Goal: Book appointment/travel/reservation

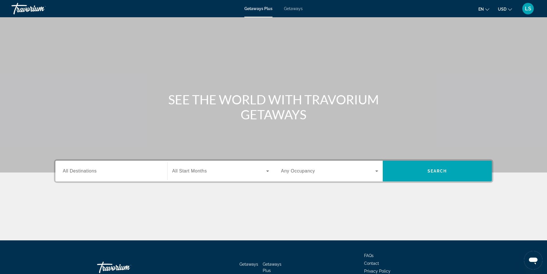
click at [292, 6] on span "Getaways" at bounding box center [293, 8] width 19 height 5
click at [68, 171] on span "All Destinations" at bounding box center [80, 170] width 34 height 5
click at [68, 171] on input "Destination All Destinations" at bounding box center [111, 171] width 97 height 7
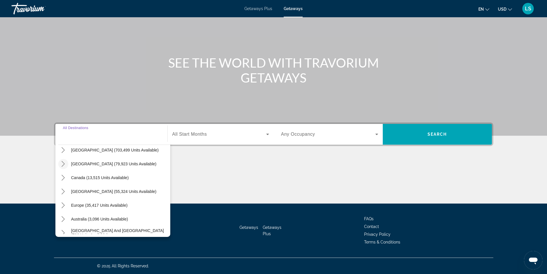
scroll to position [29, 0]
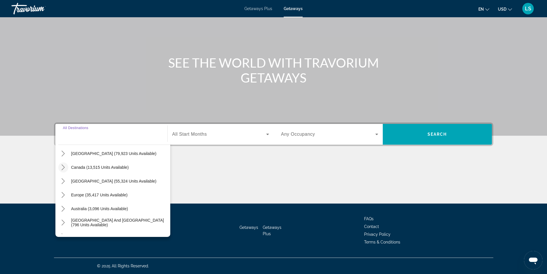
click at [65, 166] on icon "Toggle Canada (13,515 units available) submenu" at bounding box center [63, 167] width 6 height 6
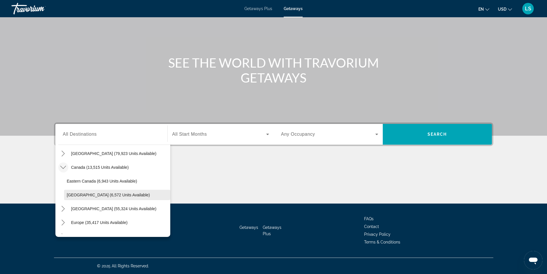
click at [76, 194] on span "[GEOGRAPHIC_DATA] (6,572 units available)" at bounding box center [108, 194] width 83 height 5
type input "**********"
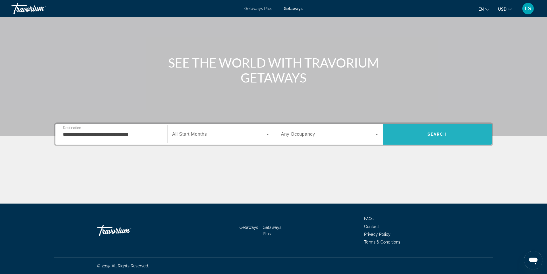
click at [435, 134] on span "Search" at bounding box center [438, 134] width 20 height 5
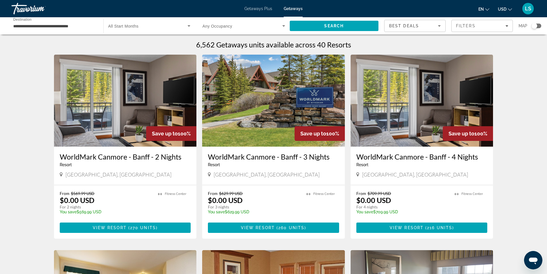
click at [121, 107] on img "Main content" at bounding box center [125, 101] width 143 height 92
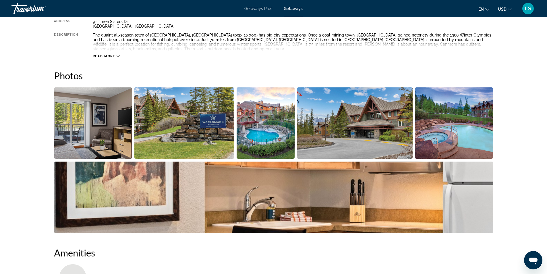
scroll to position [230, 0]
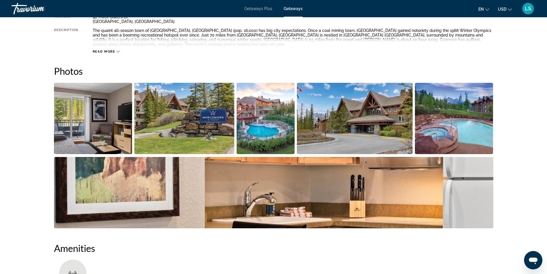
click at [96, 121] on img "Open full-screen image slider" at bounding box center [93, 118] width 78 height 71
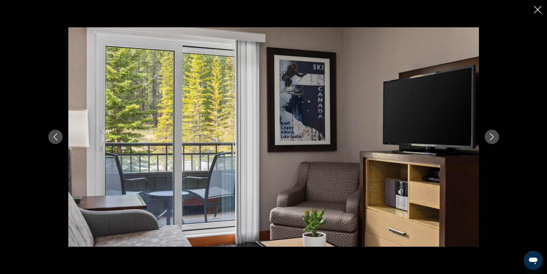
click at [490, 137] on icon "Next image" at bounding box center [491, 136] width 7 height 7
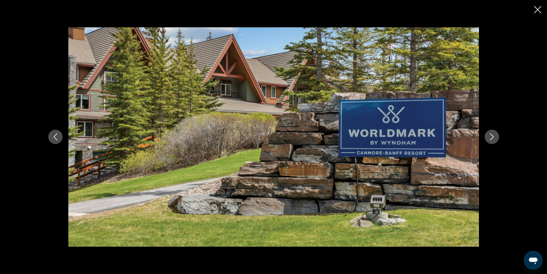
click at [490, 137] on icon "Next image" at bounding box center [491, 136] width 7 height 7
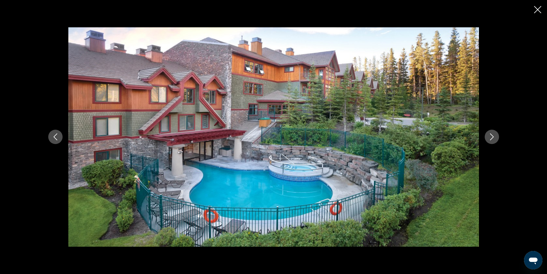
click at [493, 136] on icon "Next image" at bounding box center [492, 137] width 4 height 7
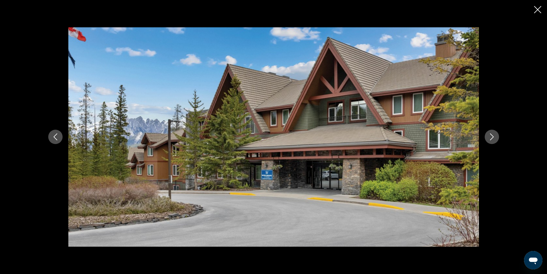
click at [493, 136] on icon "Next image" at bounding box center [492, 137] width 4 height 7
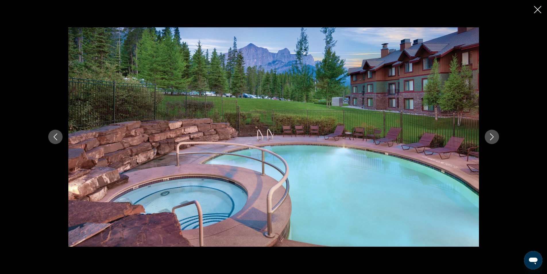
click at [493, 136] on icon "Next image" at bounding box center [492, 137] width 4 height 7
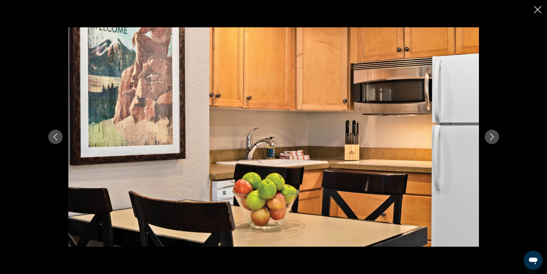
click at [54, 138] on icon "Previous image" at bounding box center [55, 136] width 7 height 7
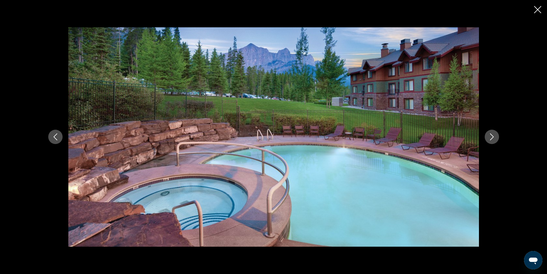
click at [490, 138] on icon "Next image" at bounding box center [491, 136] width 7 height 7
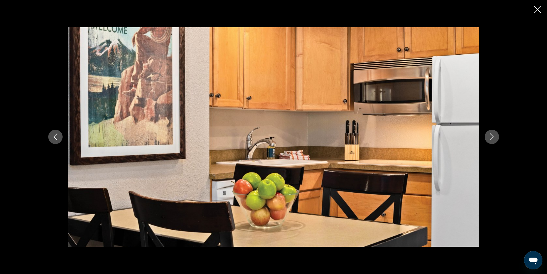
click at [490, 138] on icon "Next image" at bounding box center [491, 136] width 7 height 7
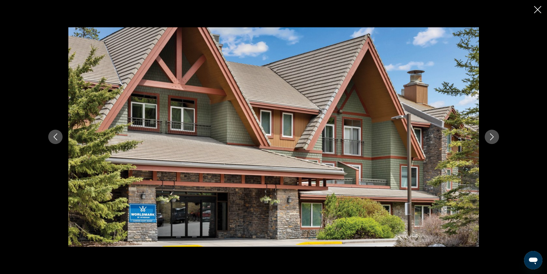
click at [490, 138] on icon "Next image" at bounding box center [491, 136] width 7 height 7
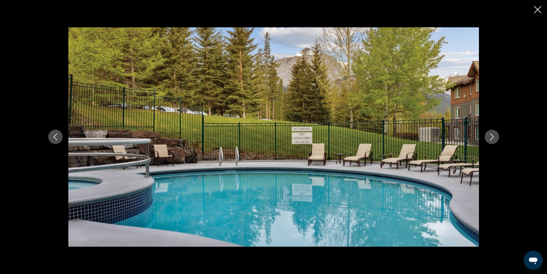
click at [490, 138] on icon "Next image" at bounding box center [491, 136] width 7 height 7
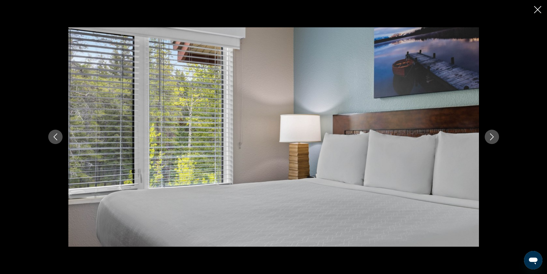
click at [494, 136] on icon "Next image" at bounding box center [491, 136] width 7 height 7
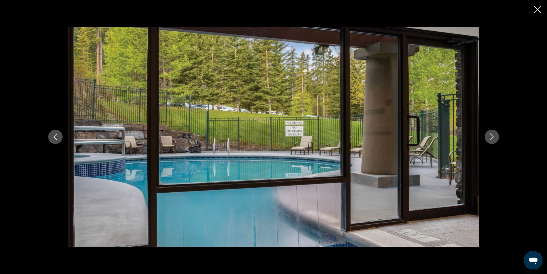
click at [493, 136] on icon "Next image" at bounding box center [491, 136] width 7 height 7
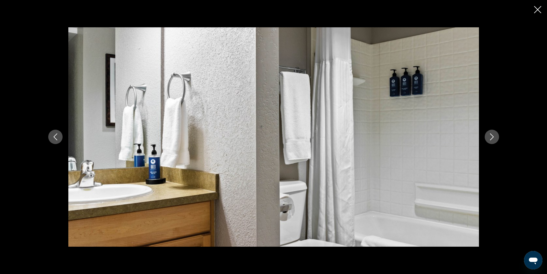
click at [493, 136] on icon "Next image" at bounding box center [491, 136] width 7 height 7
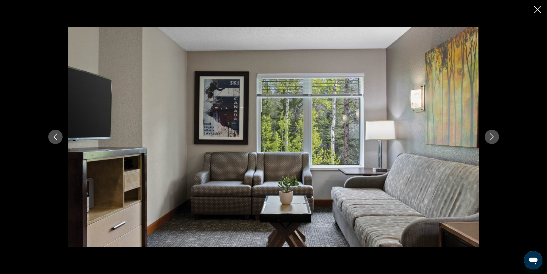
click at [491, 136] on icon "Next image" at bounding box center [491, 136] width 7 height 7
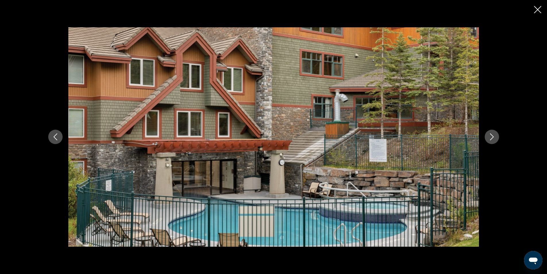
drag, startPoint x: 537, startPoint y: 9, endPoint x: 532, endPoint y: 13, distance: 6.5
click at [536, 9] on icon "Close slideshow" at bounding box center [537, 9] width 7 height 7
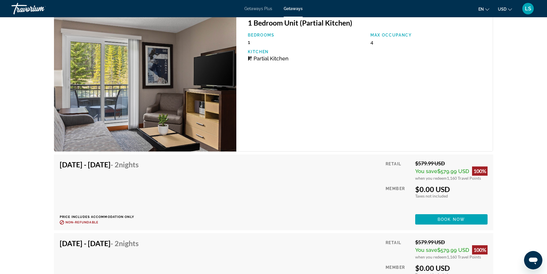
scroll to position [1091, 0]
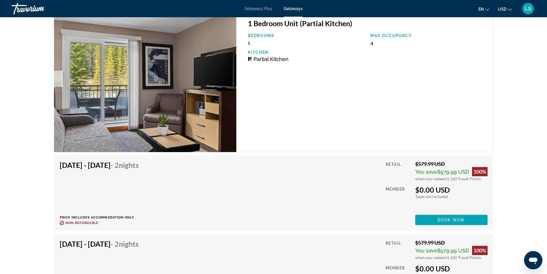
click at [322, 95] on div "1 Bedroom Unit (Partial Kitchen) Bedrooms 1 Max Occupancy 4 Kitchen Partial Kit…" at bounding box center [364, 82] width 257 height 139
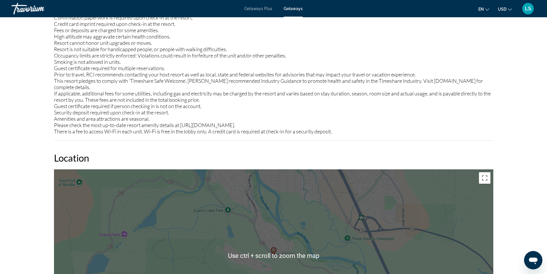
scroll to position [603, 0]
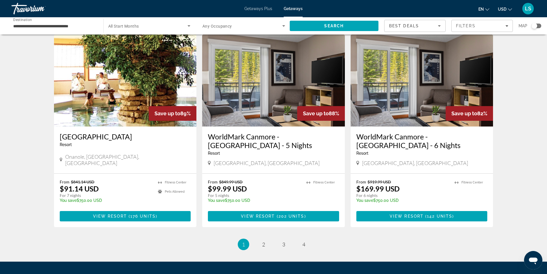
scroll to position [632, 0]
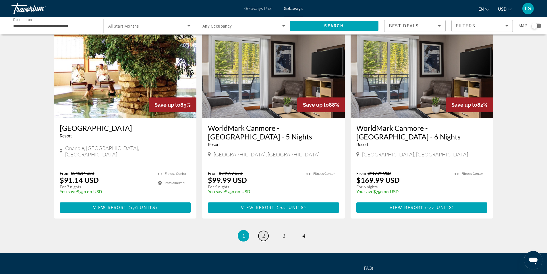
click at [266, 231] on link "page 2" at bounding box center [263, 236] width 10 height 10
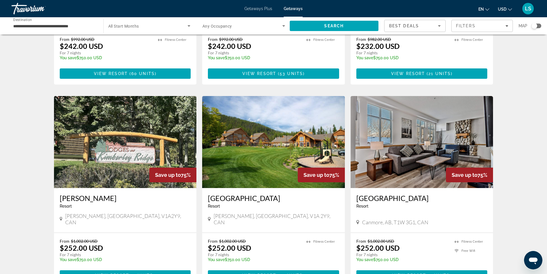
scroll to position [603, 0]
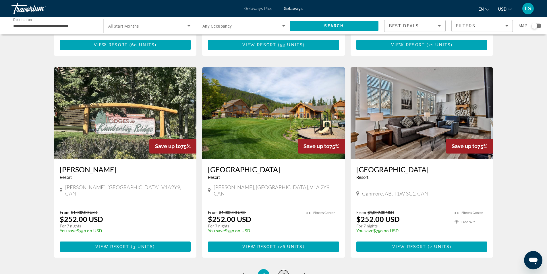
click at [283, 271] on span "3" at bounding box center [283, 274] width 3 height 6
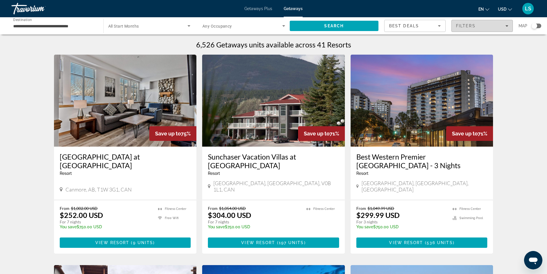
click at [466, 27] on span "Filters" at bounding box center [466, 26] width 20 height 5
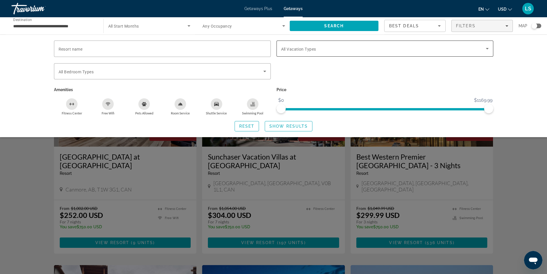
click at [292, 51] on span "All Vacation Types" at bounding box center [298, 49] width 35 height 5
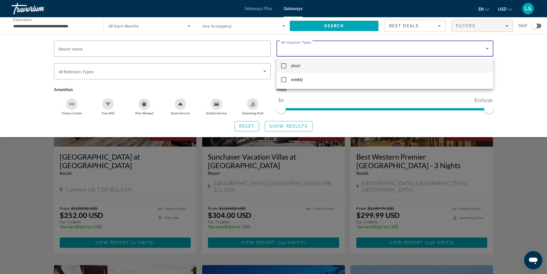
click at [282, 65] on mat-pseudo-checkbox at bounding box center [283, 65] width 5 height 5
click at [286, 127] on div at bounding box center [273, 137] width 547 height 274
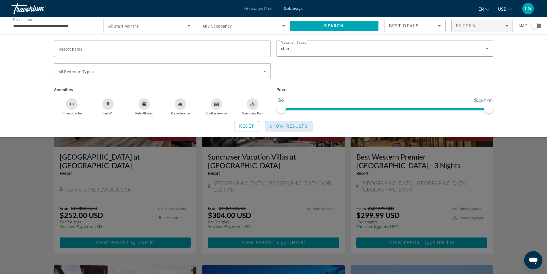
click at [288, 126] on span "Show Results" at bounding box center [288, 126] width 38 height 5
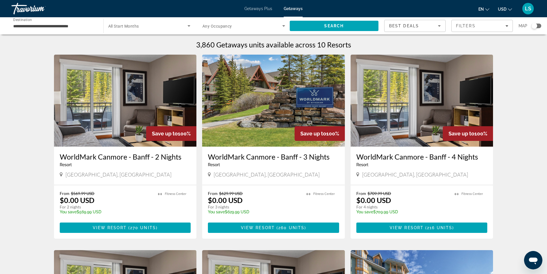
click at [114, 110] on img "Main content" at bounding box center [125, 101] width 143 height 92
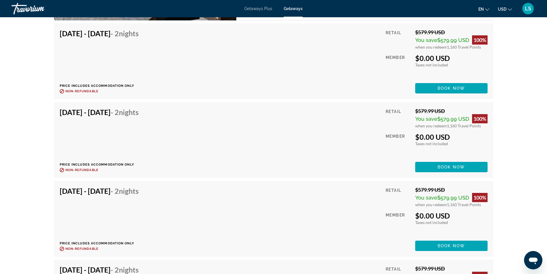
scroll to position [1234, 0]
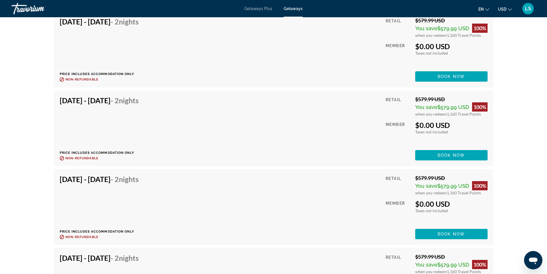
drag, startPoint x: 325, startPoint y: 187, endPoint x: 358, endPoint y: 186, distance: 33.6
click at [325, 187] on div "[DATE] - [DATE] - 2 Nights Price includes accommodation only Refundable until :…" at bounding box center [274, 207] width 428 height 64
click at [440, 153] on span "Book now" at bounding box center [451, 155] width 27 height 5
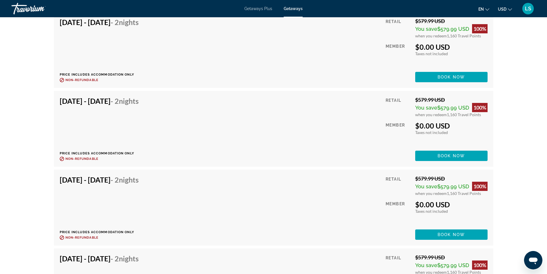
scroll to position [1321, 0]
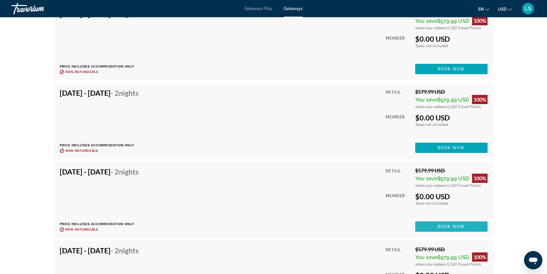
click at [432, 219] on span "Main content" at bounding box center [451, 226] width 72 height 14
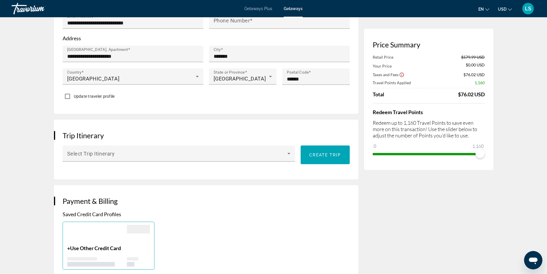
scroll to position [316, 0]
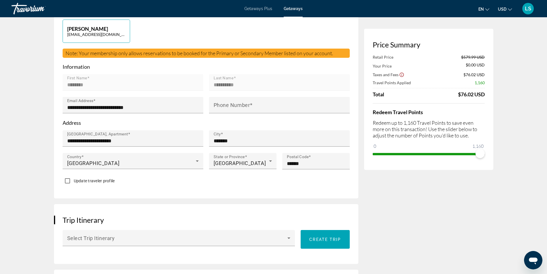
scroll to position [0, 0]
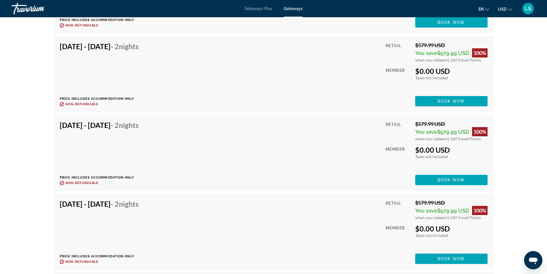
scroll to position [1924, 0]
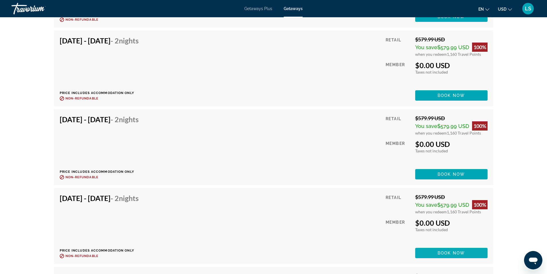
click at [427, 246] on span "Main content" at bounding box center [451, 253] width 72 height 14
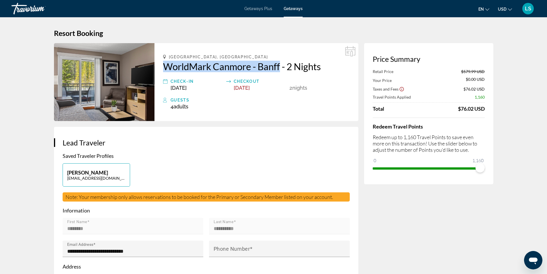
drag, startPoint x: 162, startPoint y: 63, endPoint x: 280, endPoint y: 68, distance: 118.7
click at [280, 68] on div "[GEOGRAPHIC_DATA], [GEOGRAPHIC_DATA] WorldMark [GEOGRAPHIC_DATA] - [GEOGRAPHIC_…" at bounding box center [256, 82] width 204 height 78
copy h2 "WorldMark Canmore - Banff"
